Goal: Check status

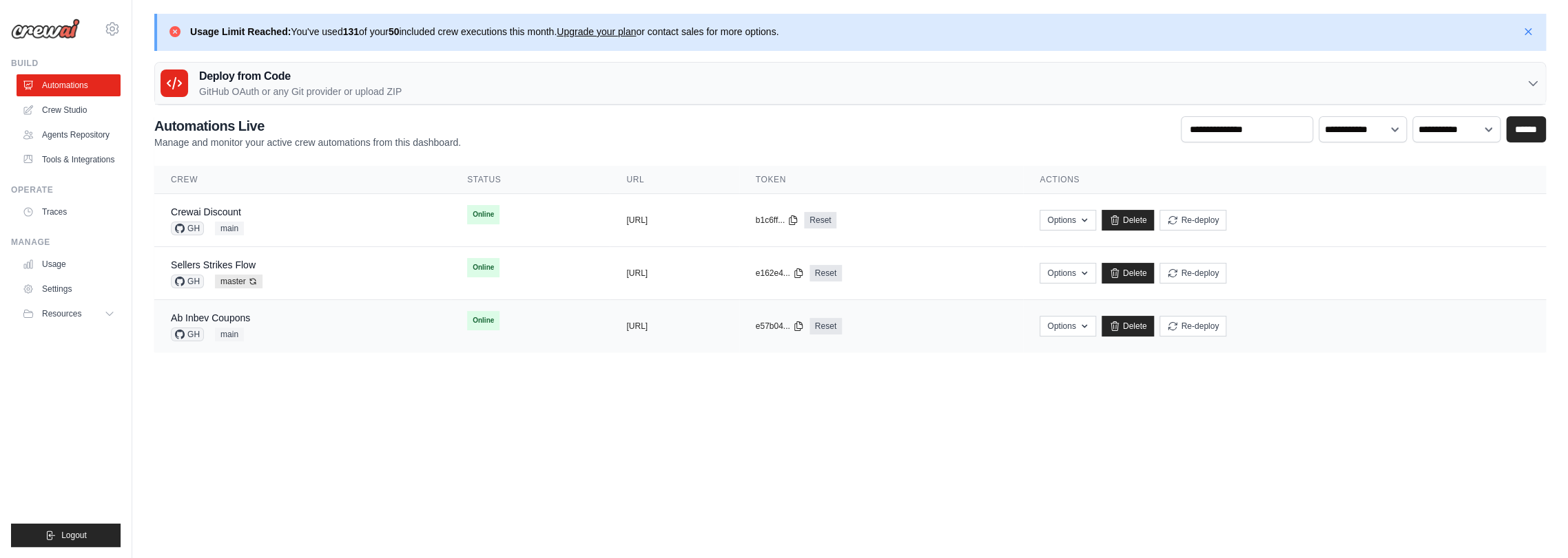
click at [270, 312] on div "Ab Inbev Coupons GH main" at bounding box center [303, 326] width 263 height 30
